Goal: Information Seeking & Learning: Learn about a topic

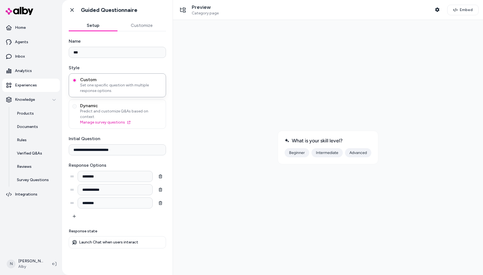
click at [22, 229] on nav "Home Agents Inbox Analytics Experiences Knowledge Products Documents Rules Veri…" at bounding box center [31, 136] width 58 height 231
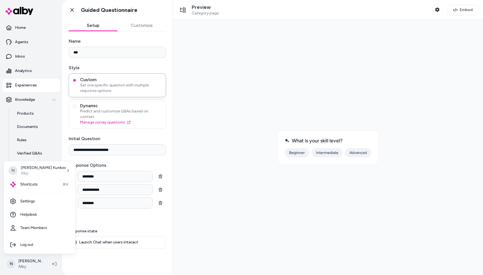
click at [25, 265] on html "**********" at bounding box center [241, 137] width 483 height 275
click at [27, 184] on span "Shortcuts" at bounding box center [28, 185] width 17 height 6
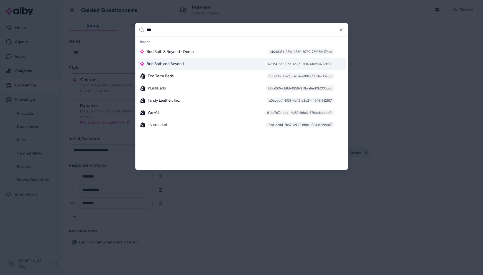
type input "***"
click at [217, 63] on div "Bed Bath and Beyond 475b416a-03bd-4b2e-919a-6bcc8a772872" at bounding box center [242, 64] width 208 height 12
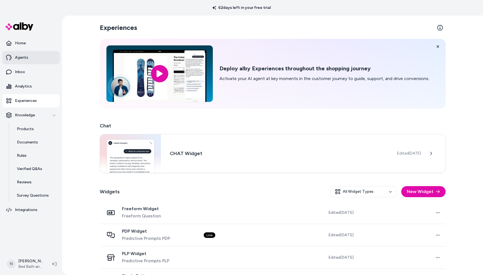
click at [31, 57] on link "Agents" at bounding box center [31, 57] width 58 height 13
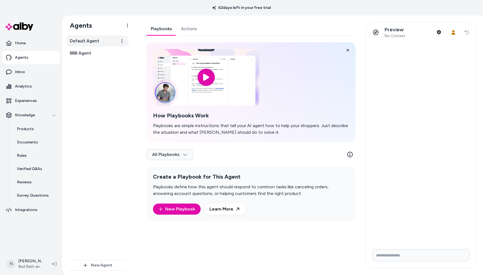
click at [89, 39] on span "Default Agent" at bounding box center [84, 41] width 29 height 7
click at [189, 27] on link "Actions" at bounding box center [189, 28] width 25 height 13
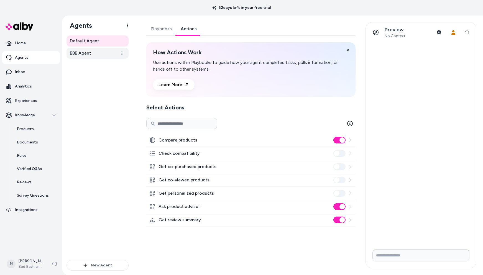
click at [93, 52] on link "BBB Agent" at bounding box center [98, 53] width 62 height 11
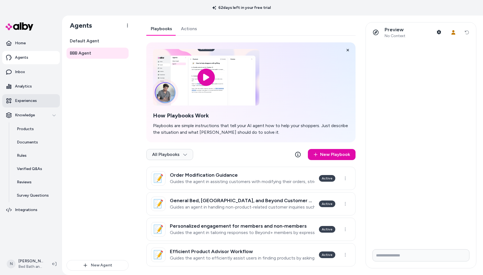
click at [29, 99] on p "Experiences" at bounding box center [26, 101] width 22 height 6
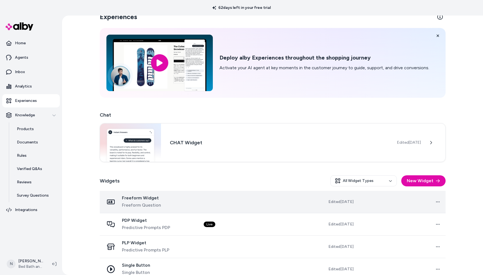
scroll to position [21, 0]
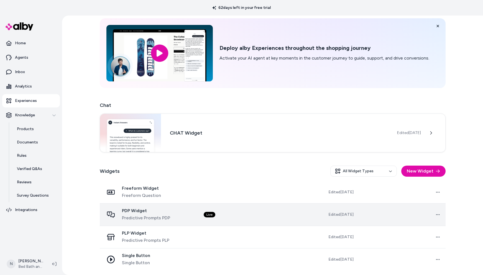
click at [262, 215] on td "Live" at bounding box center [242, 214] width 87 height 22
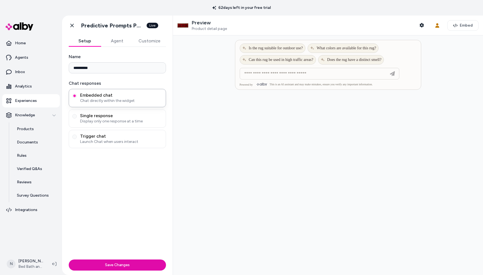
click at [120, 40] on button "Agent" at bounding box center [117, 40] width 32 height 11
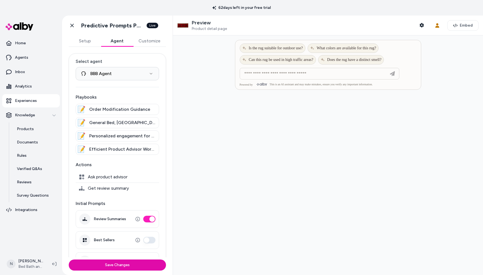
scroll to position [40, 0]
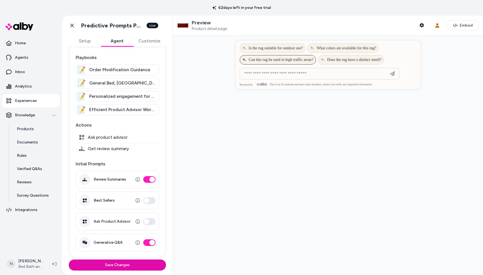
click at [272, 61] on span "Can this rug be used in high traffic areas?" at bounding box center [277, 60] width 71 height 4
type input "**********"
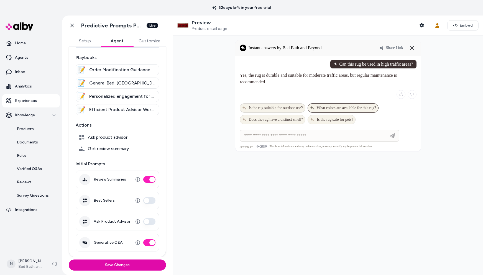
click at [340, 107] on span "What colors are available for this rug?" at bounding box center [343, 108] width 66 height 4
type input "**********"
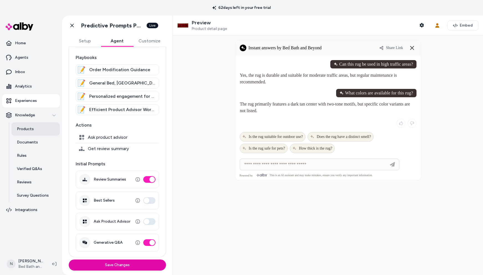
click at [19, 127] on p "Products" at bounding box center [25, 129] width 17 height 6
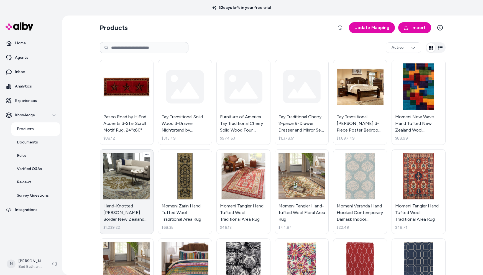
click at [127, 172] on link "Hand-Knotted Tim Border New Zealand Wool Area Rug $1,239.22" at bounding box center [127, 191] width 54 height 85
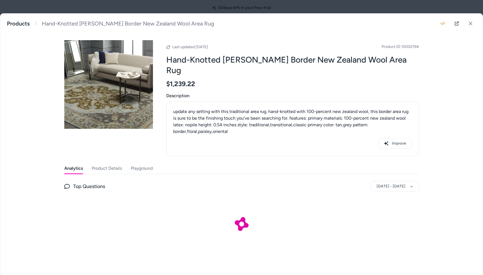
click at [143, 163] on button "Playground" at bounding box center [142, 168] width 22 height 11
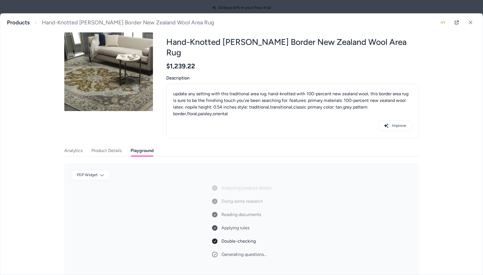
scroll to position [39, 0]
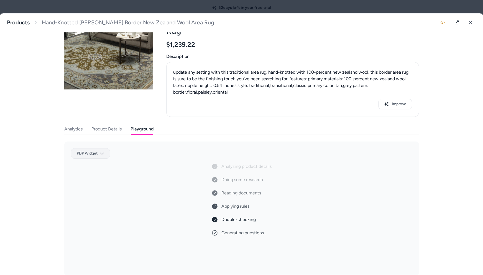
click at [100, 142] on body "62 days left in your free trial Home Agents Inbox Analytics Experiences Knowled…" at bounding box center [241, 137] width 483 height 275
click at [144, 144] on div at bounding box center [241, 137] width 483 height 275
